Goal: Task Accomplishment & Management: Manage account settings

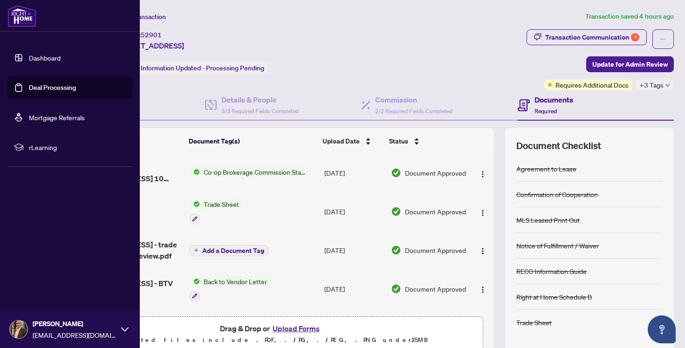
click at [43, 88] on link "Deal Processing" at bounding box center [52, 87] width 47 height 8
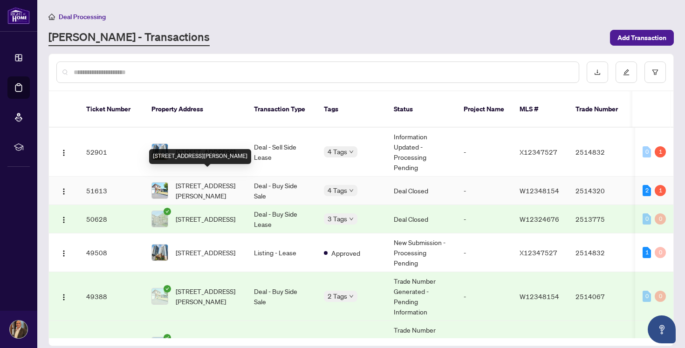
click at [190, 180] on span "[STREET_ADDRESS][PERSON_NAME]" at bounding box center [207, 190] width 63 height 21
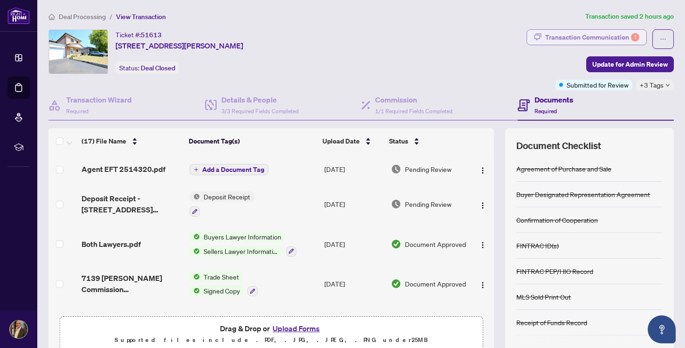
click at [572, 37] on div "Transaction Communication 1" at bounding box center [593, 37] width 94 height 15
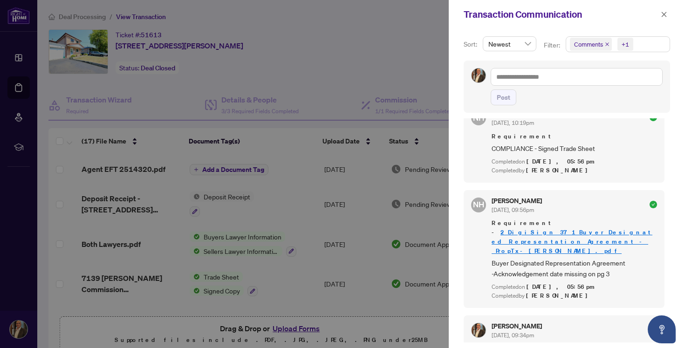
scroll to position [480, 0]
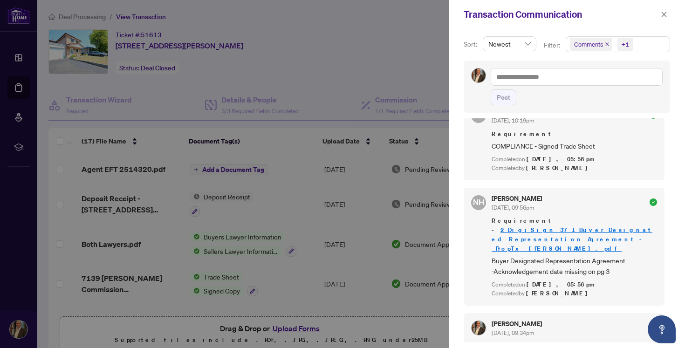
click at [565, 229] on link "2_DigiSign_371_Buyer_Designated_Representation_Agreement_-_PropTx-[PERSON_NAME]…" at bounding box center [572, 239] width 161 height 27
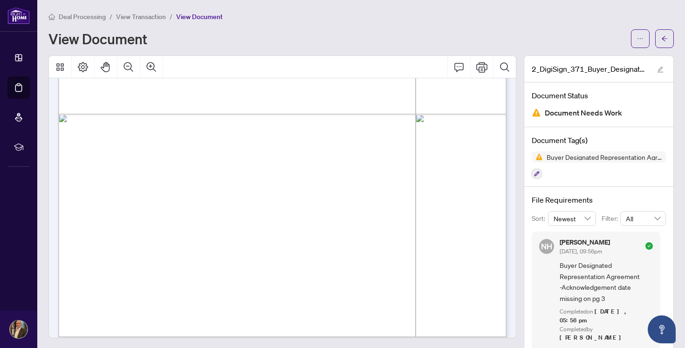
scroll to position [1519, 0]
click at [540, 173] on button "button" at bounding box center [537, 174] width 10 height 10
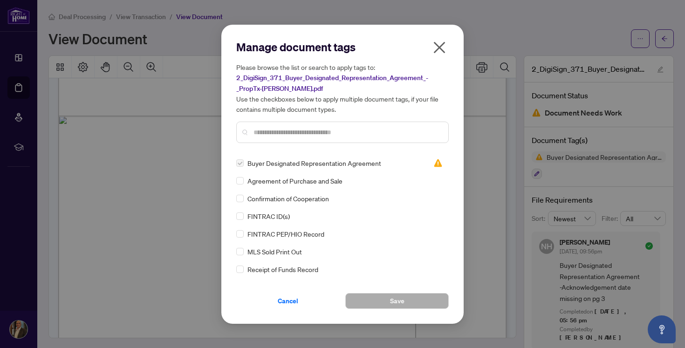
click at [436, 43] on icon "close" at bounding box center [440, 48] width 12 height 12
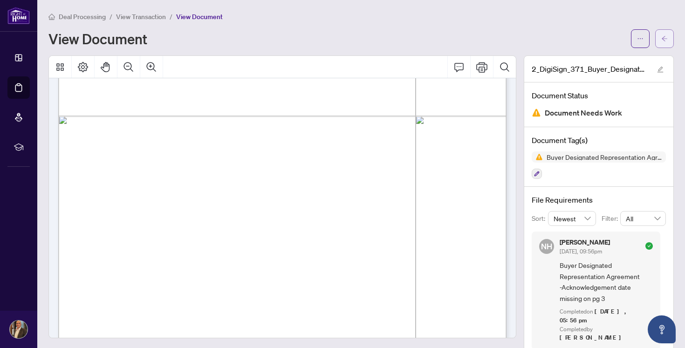
click at [662, 39] on icon "arrow-left" at bounding box center [665, 38] width 7 height 7
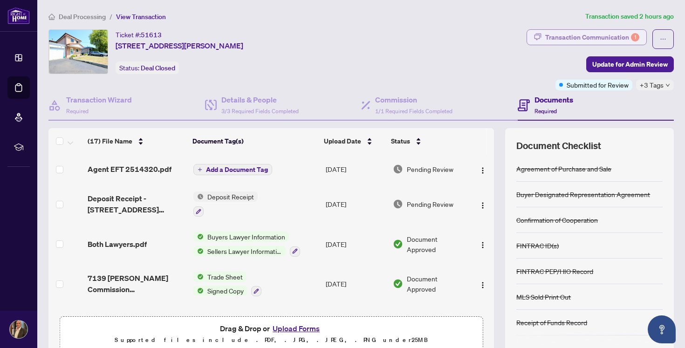
click at [562, 35] on div "Transaction Communication 1" at bounding box center [593, 37] width 94 height 15
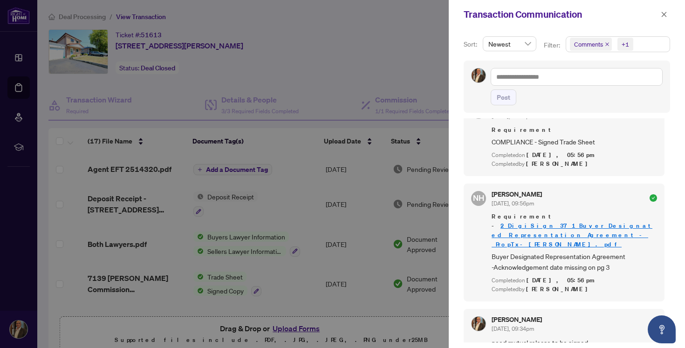
scroll to position [2, 0]
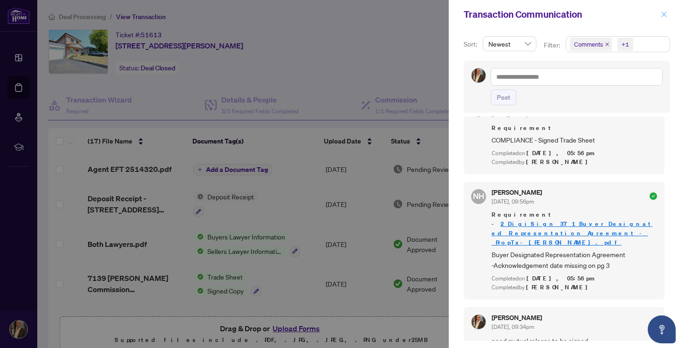
click at [668, 17] on button "button" at bounding box center [664, 14] width 12 height 11
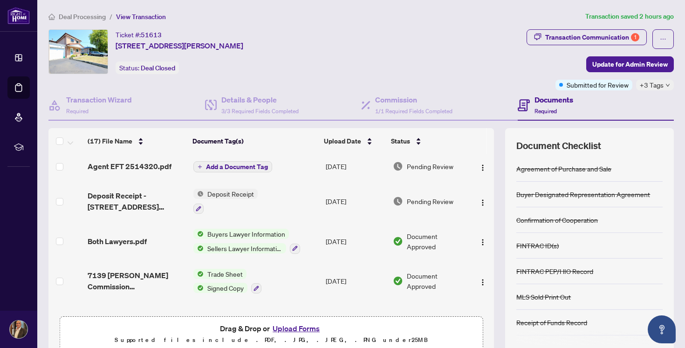
scroll to position [0, 0]
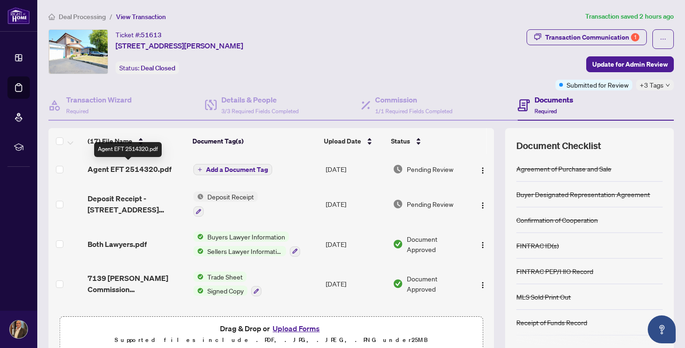
click at [125, 167] on span "Agent EFT 2514320.pdf" at bounding box center [130, 169] width 84 height 11
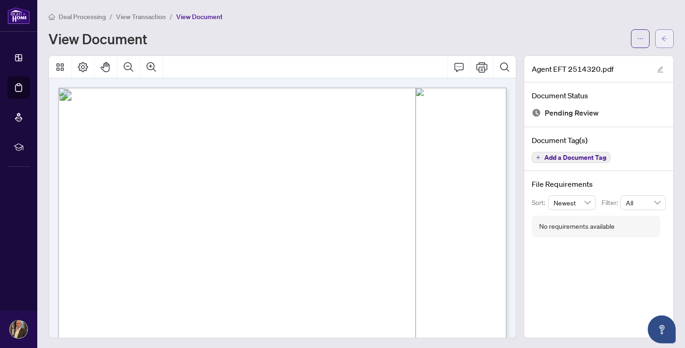
click at [665, 33] on span "button" at bounding box center [665, 38] width 7 height 15
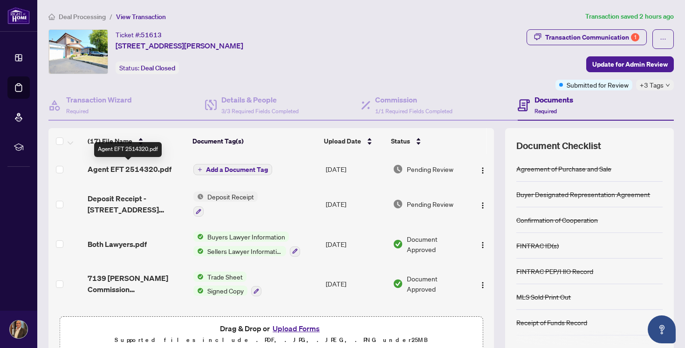
click at [128, 167] on span "Agent EFT 2514320.pdf" at bounding box center [130, 169] width 84 height 11
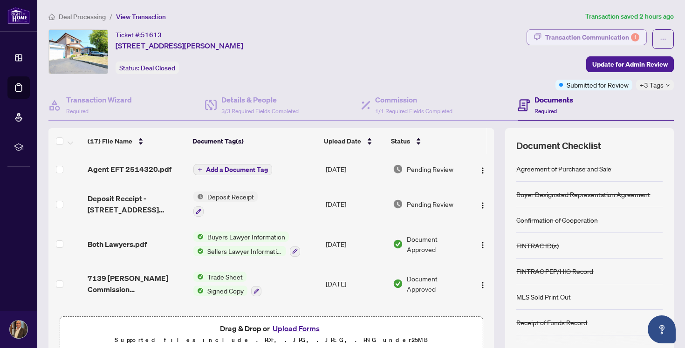
click at [588, 36] on div "Transaction Communication 1" at bounding box center [593, 37] width 94 height 15
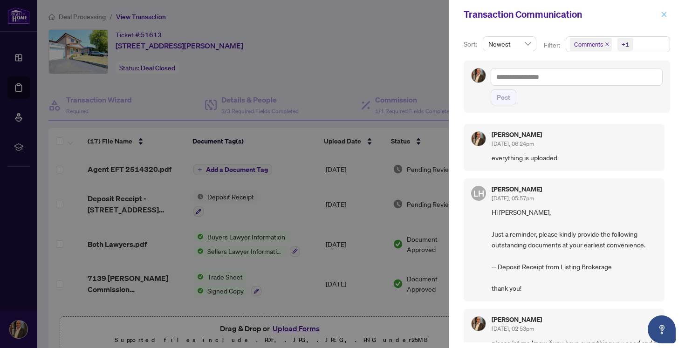
click at [664, 12] on icon "close" at bounding box center [664, 14] width 7 height 7
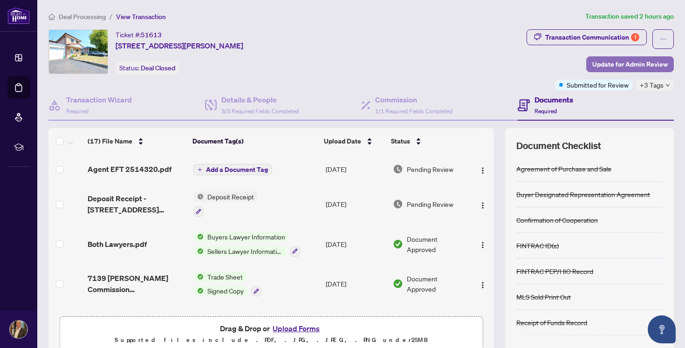
click at [628, 67] on span "Update for Admin Review" at bounding box center [631, 64] width 76 height 15
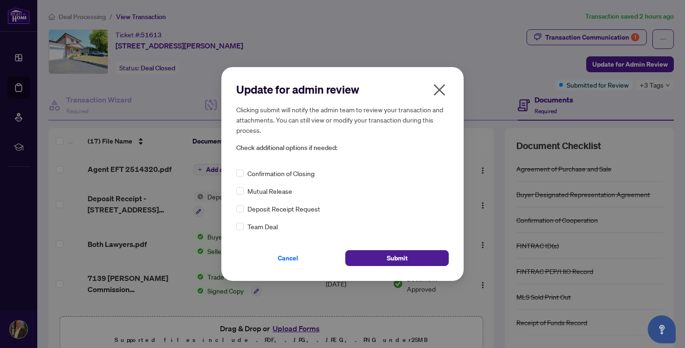
click at [441, 88] on icon "close" at bounding box center [440, 90] width 12 height 12
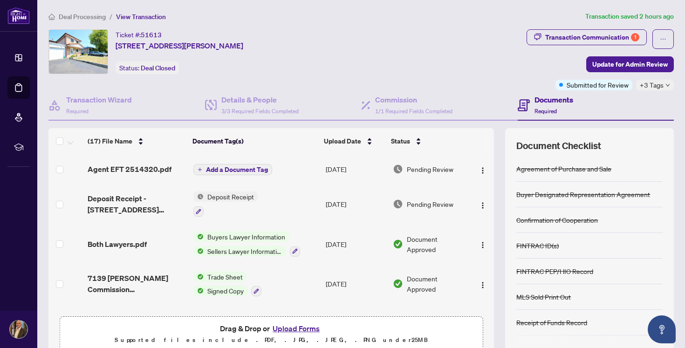
click at [433, 43] on div "Ticket #: 51613 7139 Darcel Ave, Mississauga, Ontario L4T 2X1, Canada Status: D…" at bounding box center [285, 51] width 475 height 45
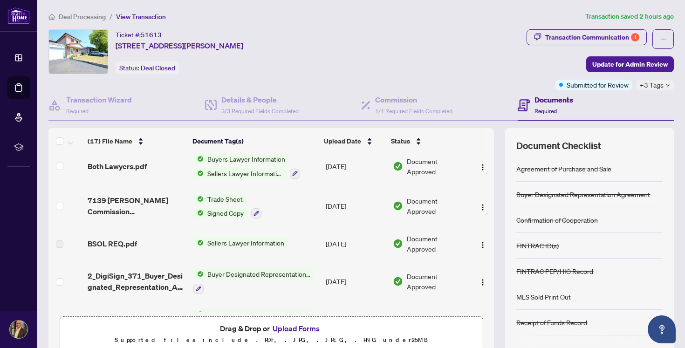
scroll to position [76, 0]
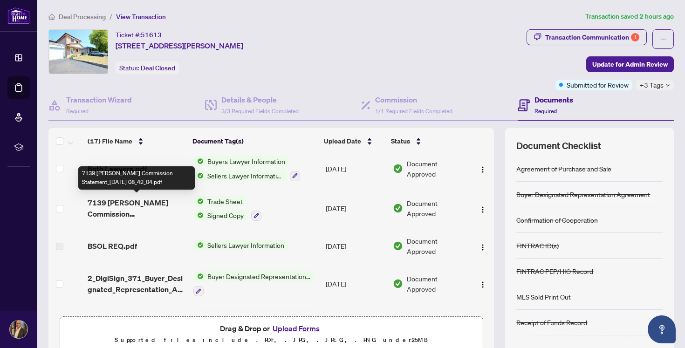
click at [155, 209] on span "7139 [PERSON_NAME] Commission Statement_[DATE] 08_42_04.pdf" at bounding box center [137, 208] width 98 height 22
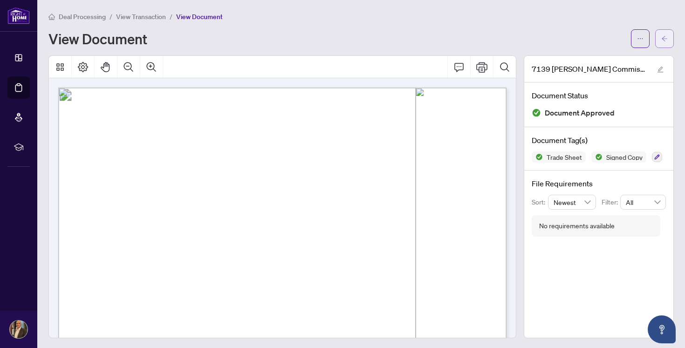
click at [671, 32] on button "button" at bounding box center [665, 38] width 19 height 19
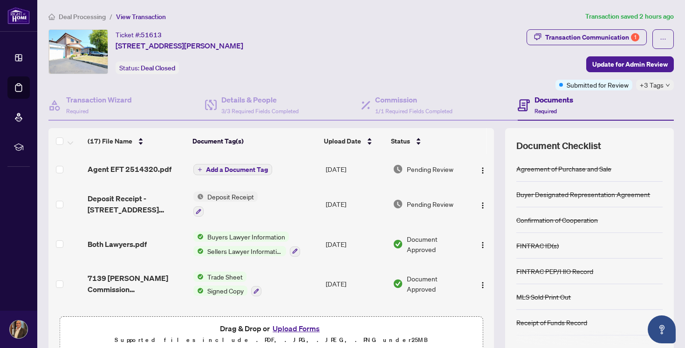
click at [117, 174] on td "Agent EFT 2514320.pdf" at bounding box center [137, 169] width 106 height 30
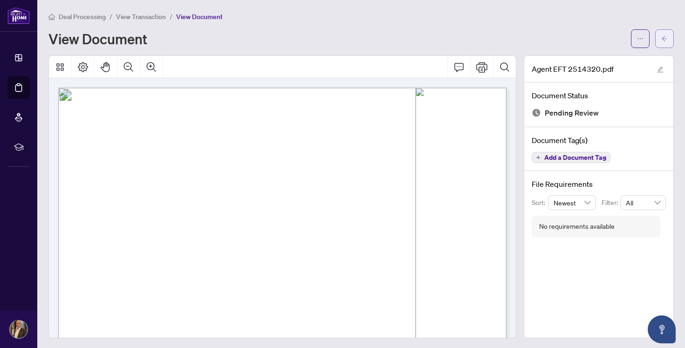
click at [667, 36] on icon "arrow-left" at bounding box center [665, 38] width 7 height 7
